Goal: Task Accomplishment & Management: Use online tool/utility

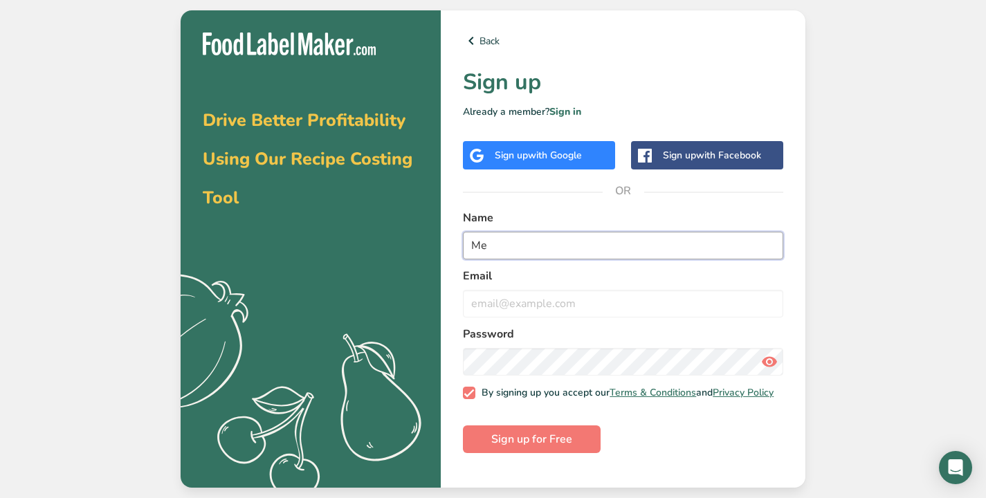
type input "M"
type input "[PERSON_NAME]"
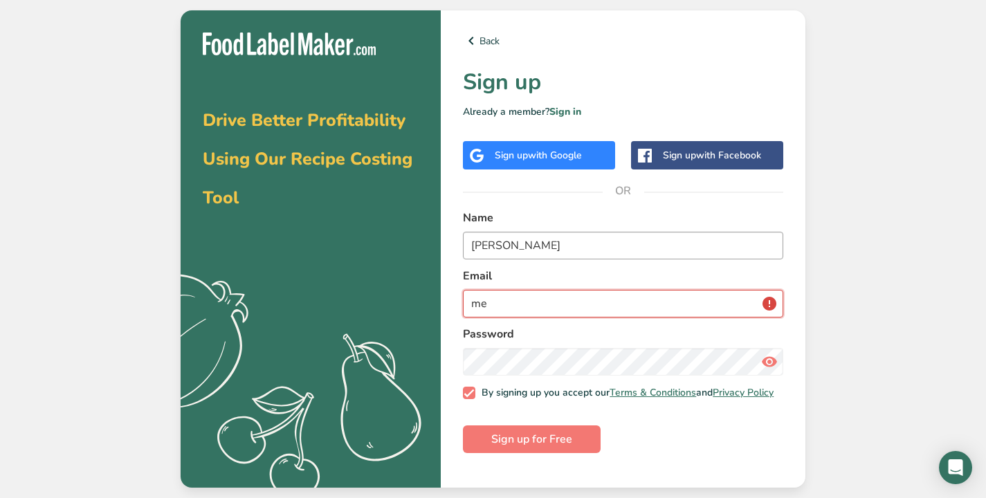
type input "m"
type input "wild"
type input "[EMAIL_ADDRESS][DOMAIN_NAME]"
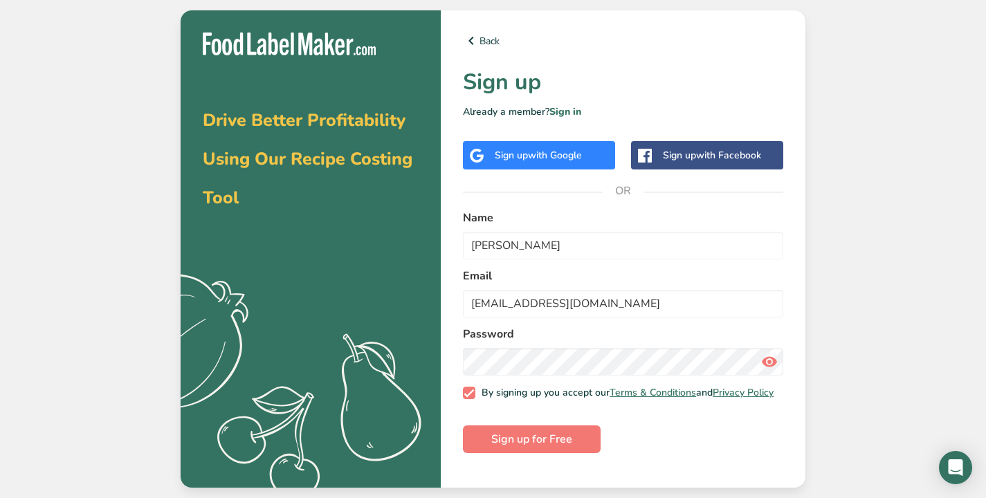
click at [769, 362] on icon at bounding box center [769, 361] width 17 height 25
click at [551, 448] on span "Sign up for Free" at bounding box center [531, 439] width 81 height 17
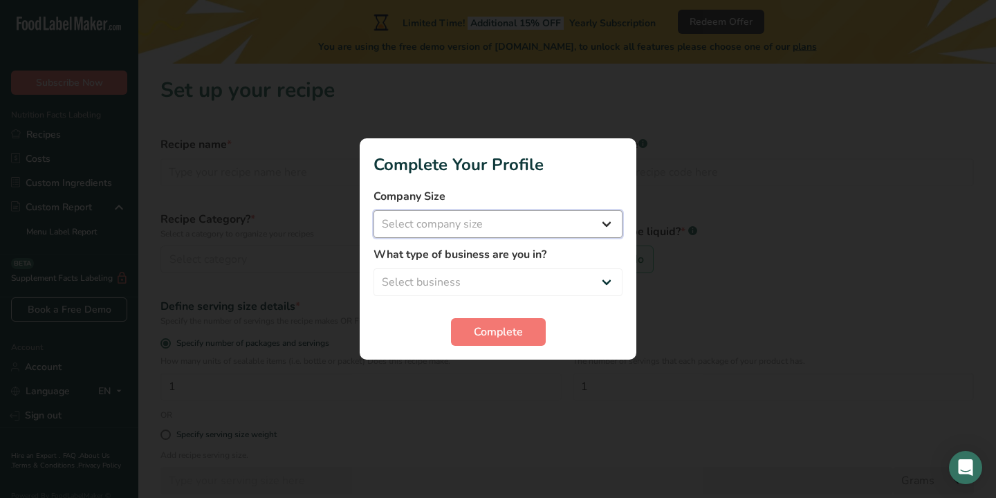
select select "1"
select select "8"
click at [485, 338] on span "Complete" at bounding box center [498, 332] width 49 height 17
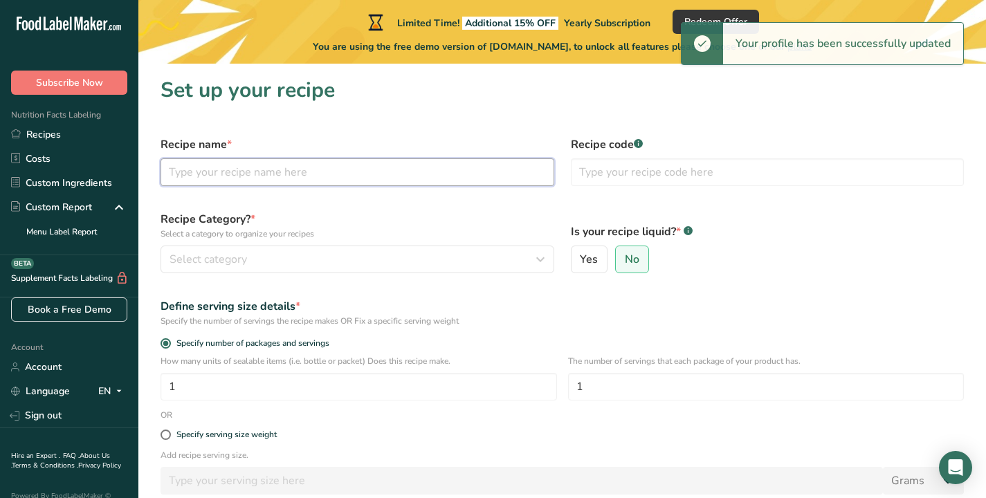
click at [389, 167] on input "text" at bounding box center [357, 172] width 394 height 28
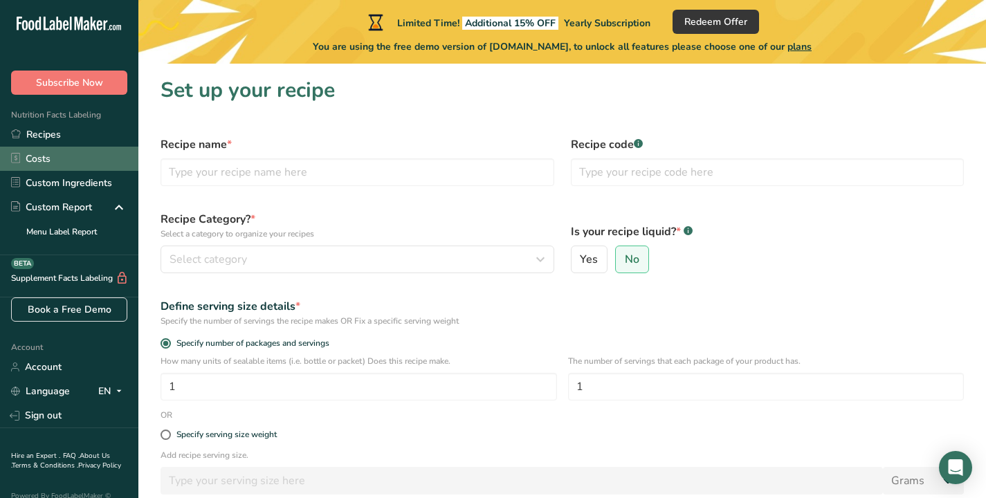
click at [57, 156] on link "Costs" at bounding box center [69, 159] width 138 height 24
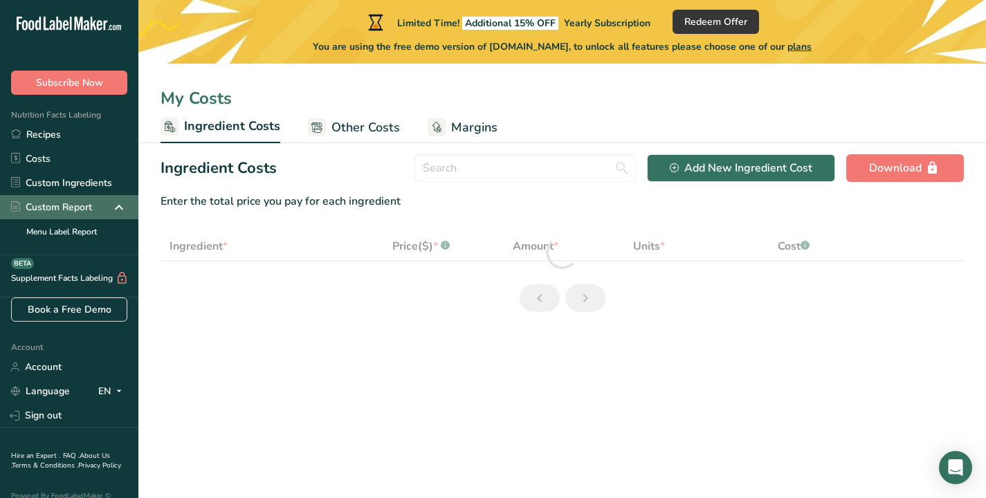
select select "1"
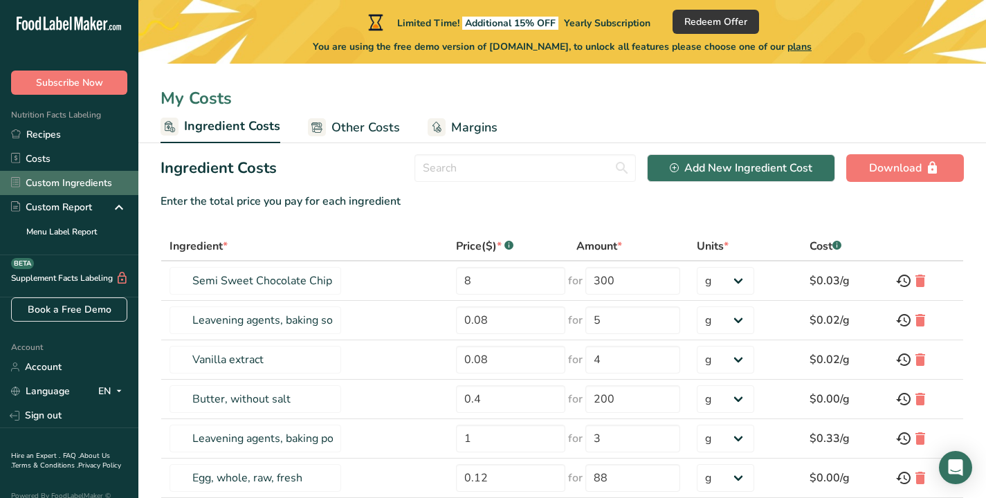
click at [64, 190] on link "Custom Ingredients" at bounding box center [69, 183] width 138 height 24
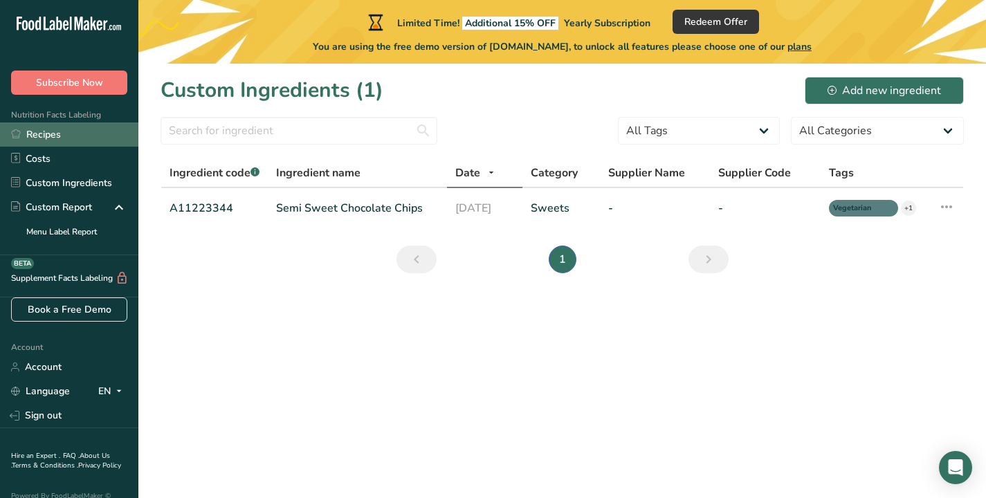
click at [62, 144] on link "Recipes" at bounding box center [69, 134] width 138 height 24
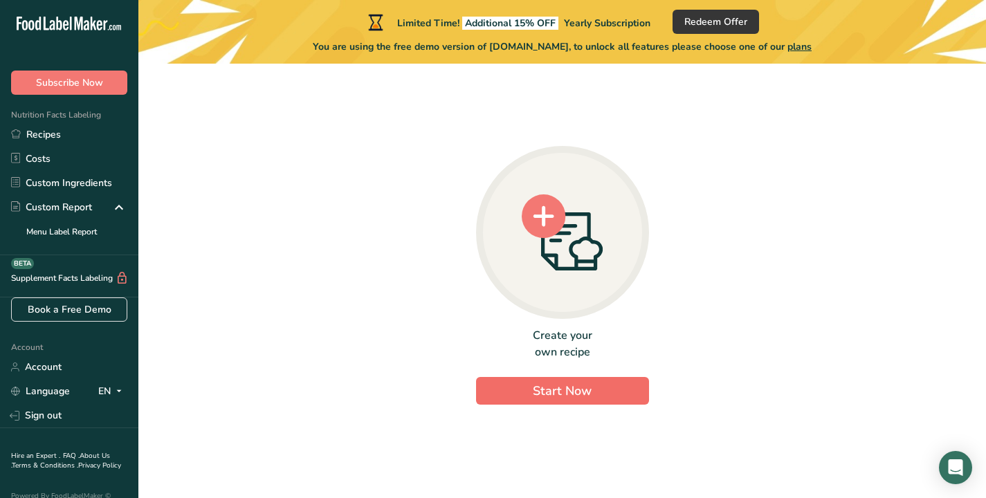
click at [550, 380] on button "Start Now" at bounding box center [562, 391] width 173 height 28
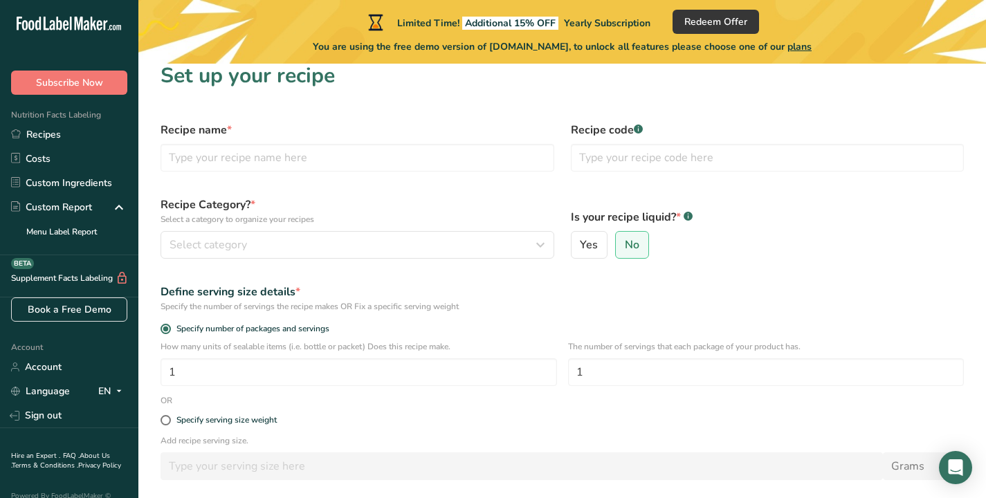
scroll to position [10, 0]
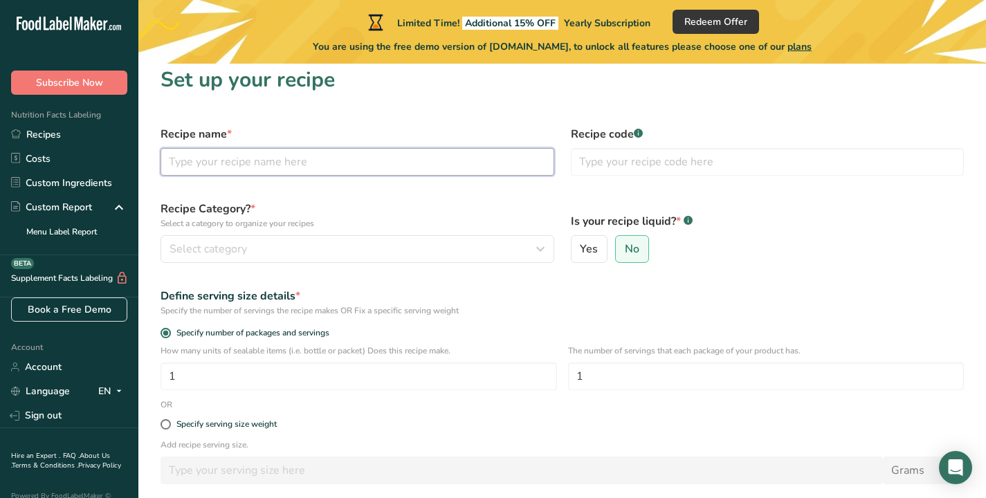
click at [266, 154] on input "text" at bounding box center [357, 162] width 394 height 28
